Goal: Task Accomplishment & Management: Use online tool/utility

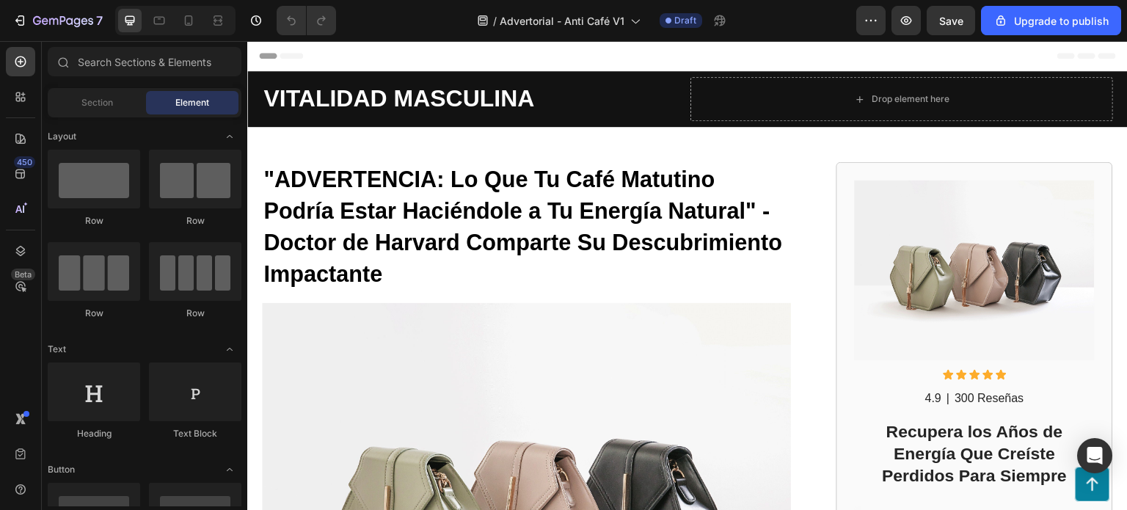
drag, startPoint x: 1127, startPoint y: 70, endPoint x: 1373, endPoint y: 56, distance: 246.8
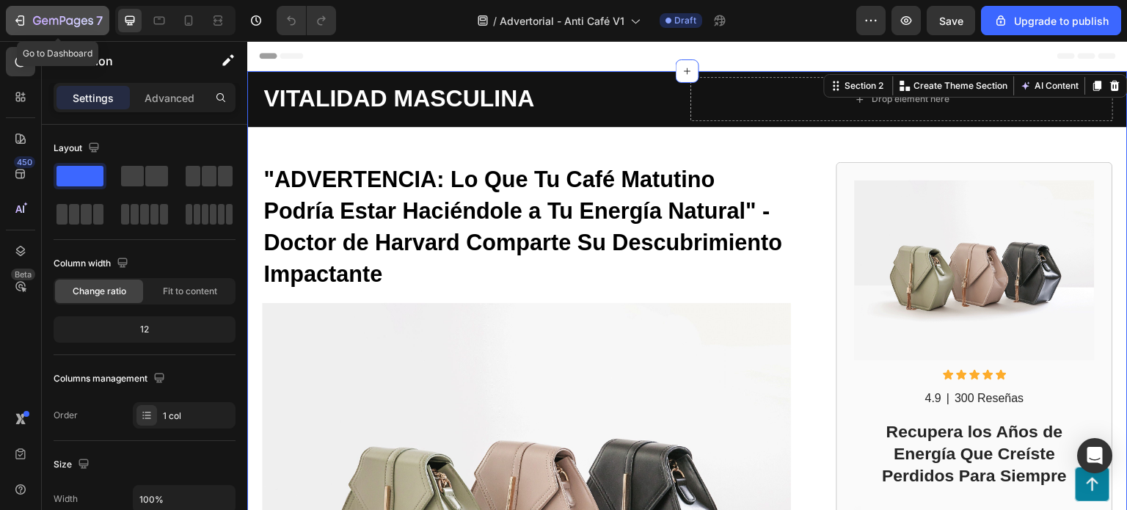
click at [12, 23] on button "7" at bounding box center [57, 20] width 103 height 29
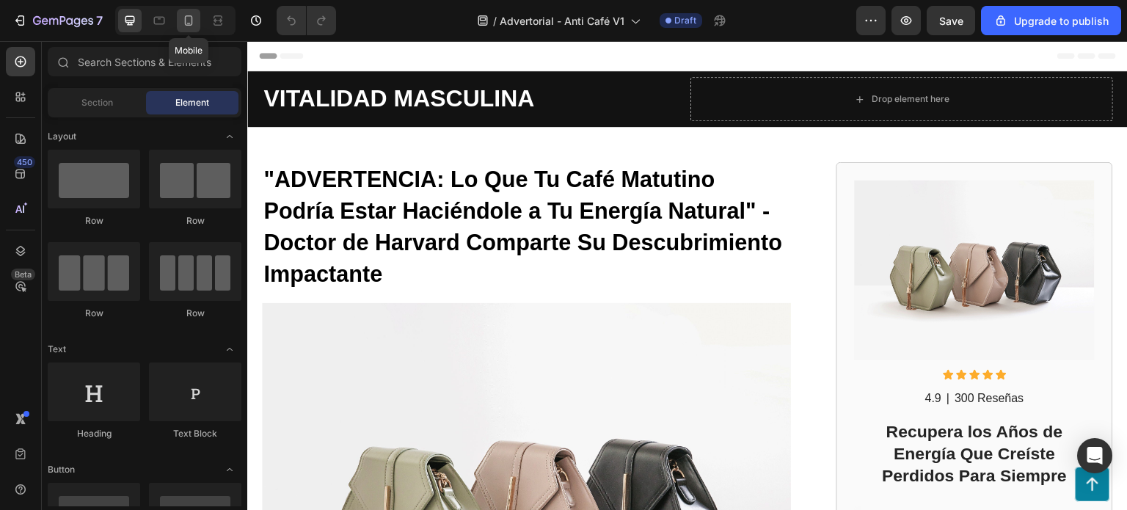
click at [191, 18] on icon at bounding box center [189, 20] width 8 height 10
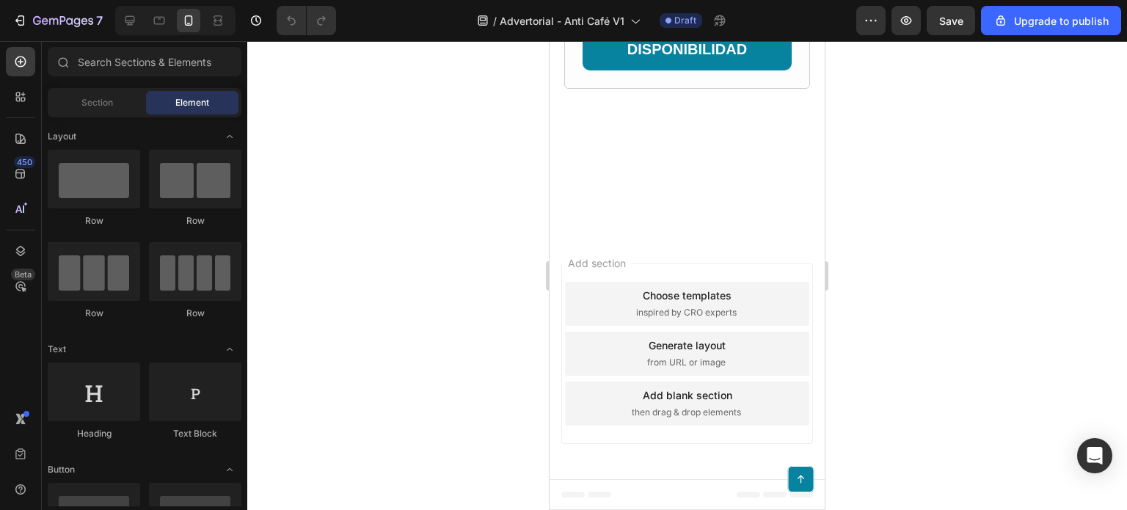
scroll to position [7874, 0]
click at [1036, 139] on div at bounding box center [686, 275] width 879 height 469
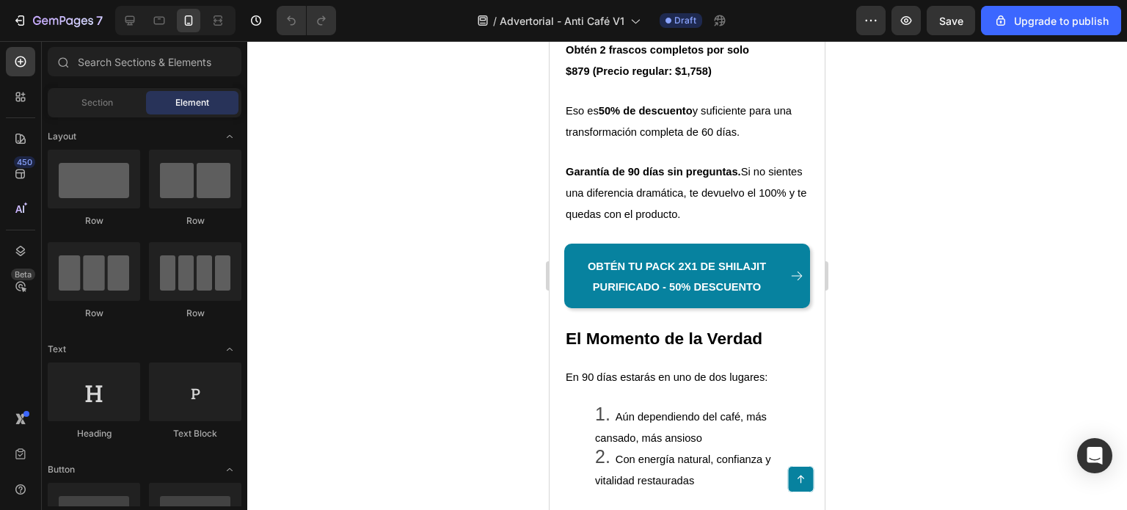
scroll to position [6264, 0]
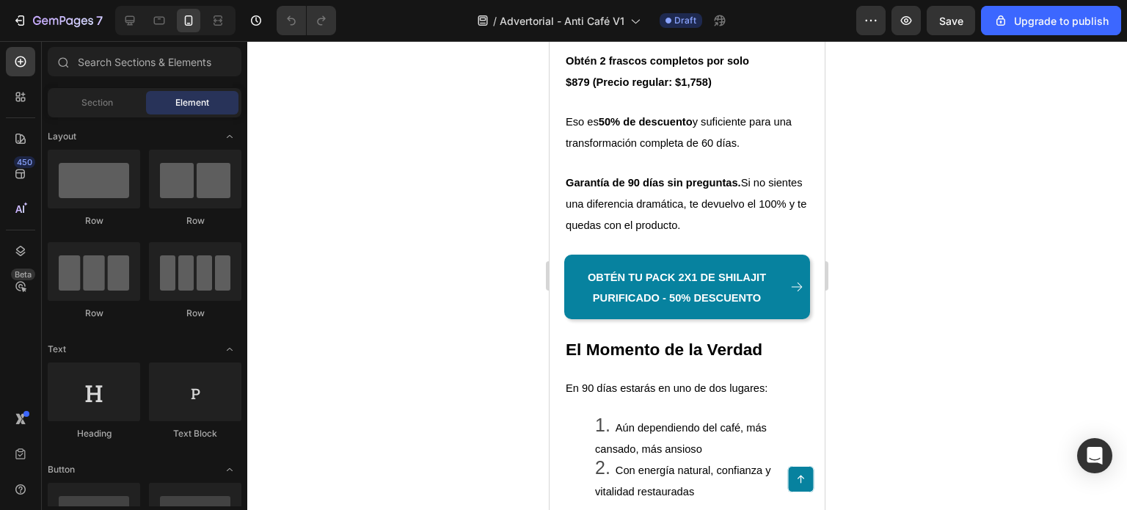
drag, startPoint x: 823, startPoint y: 469, endPoint x: 1412, endPoint y: 431, distance: 590.2
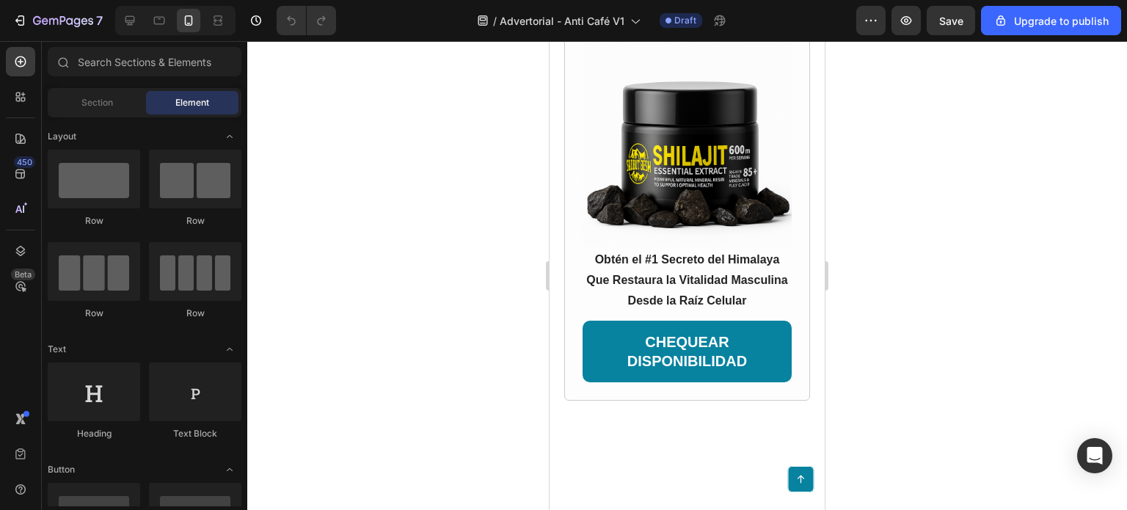
scroll to position [7208, 0]
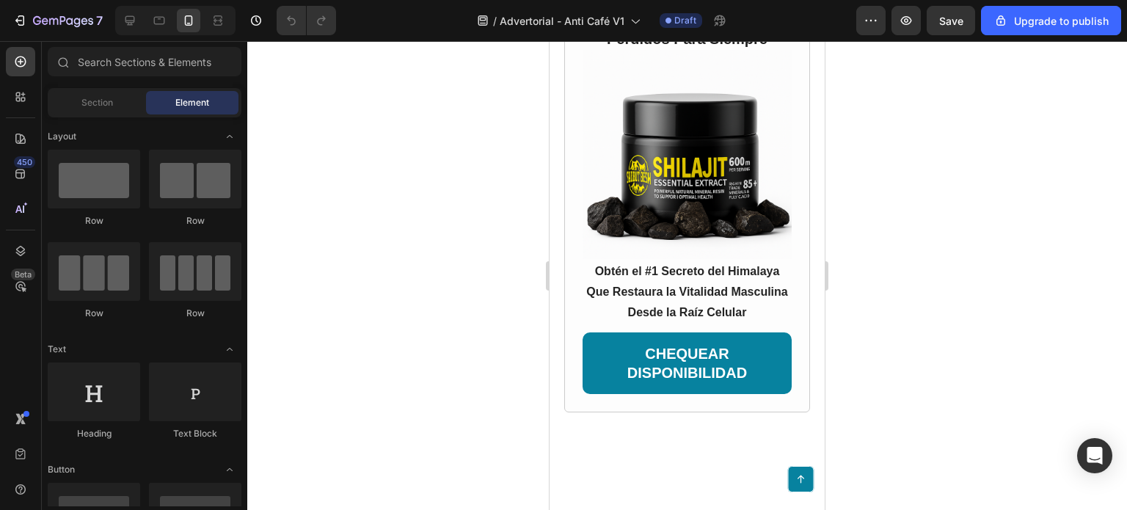
drag, startPoint x: 821, startPoint y: 403, endPoint x: 1377, endPoint y: 475, distance: 559.9
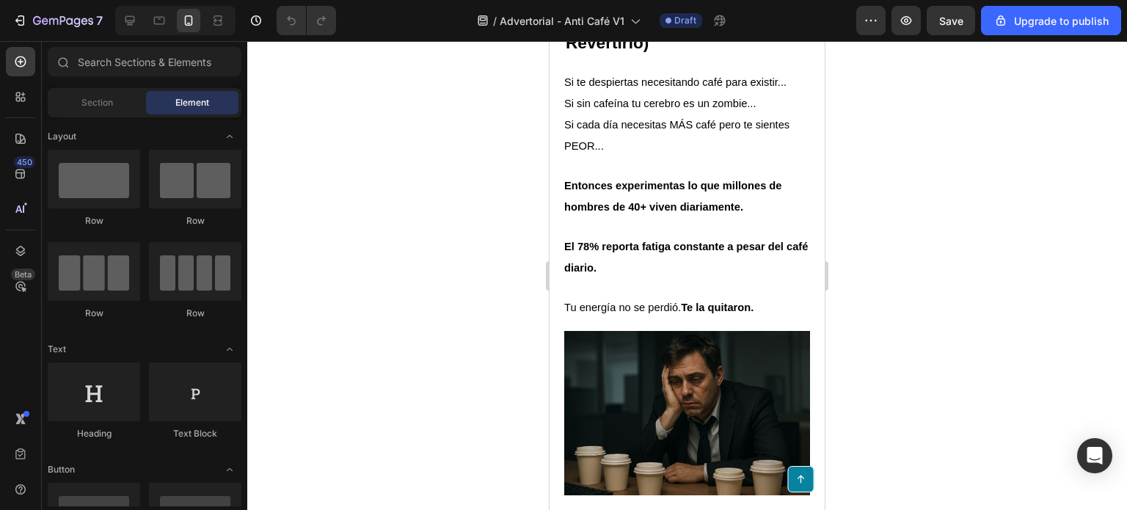
scroll to position [0, 0]
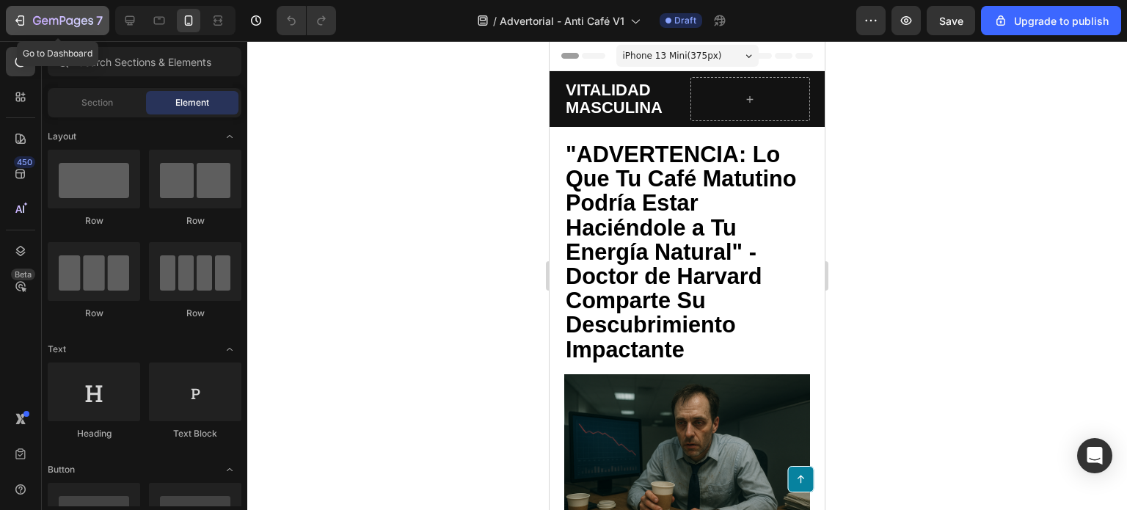
click at [39, 21] on icon "button" at bounding box center [37, 20] width 8 height 9
